Goal: Find specific page/section: Find specific page/section

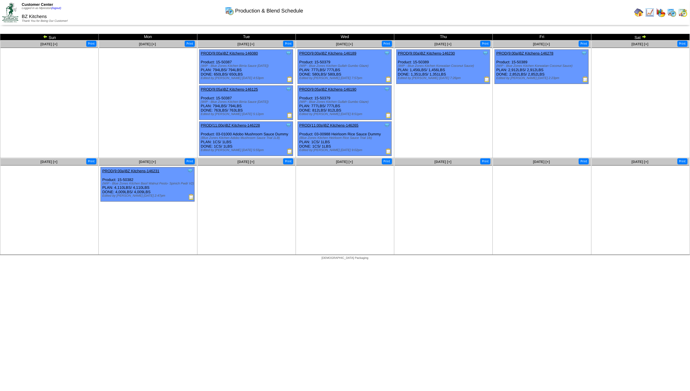
click at [683, 10] on img at bounding box center [683, 12] width 9 height 9
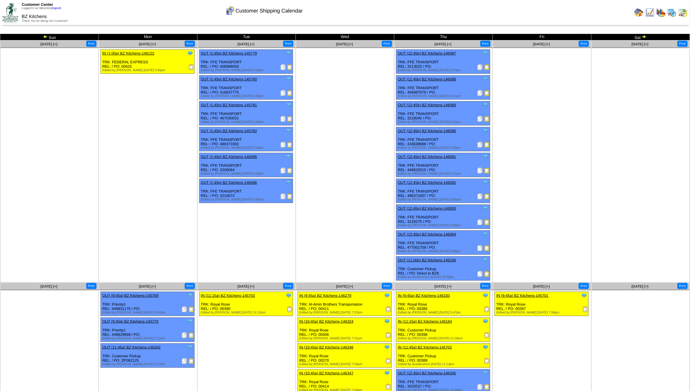
click at [644, 37] on img at bounding box center [644, 36] width 5 height 5
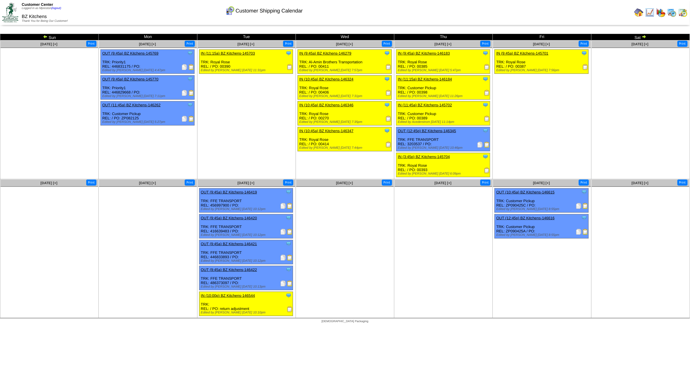
click at [645, 36] on img at bounding box center [644, 36] width 5 height 5
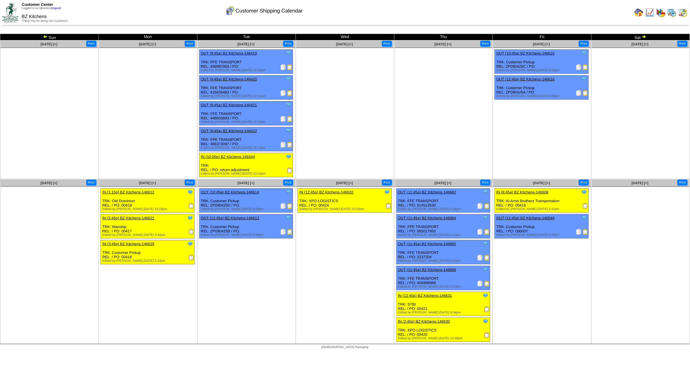
click at [645, 36] on img at bounding box center [644, 36] width 5 height 5
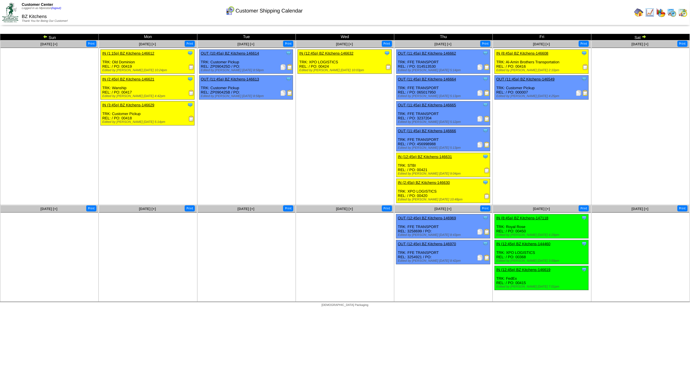
click at [643, 35] on img at bounding box center [644, 36] width 5 height 5
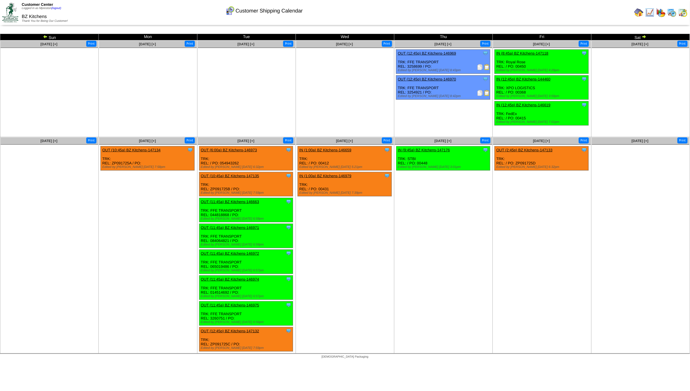
click at [673, 12] on img at bounding box center [672, 12] width 9 height 9
